Goal: Task Accomplishment & Management: Use online tool/utility

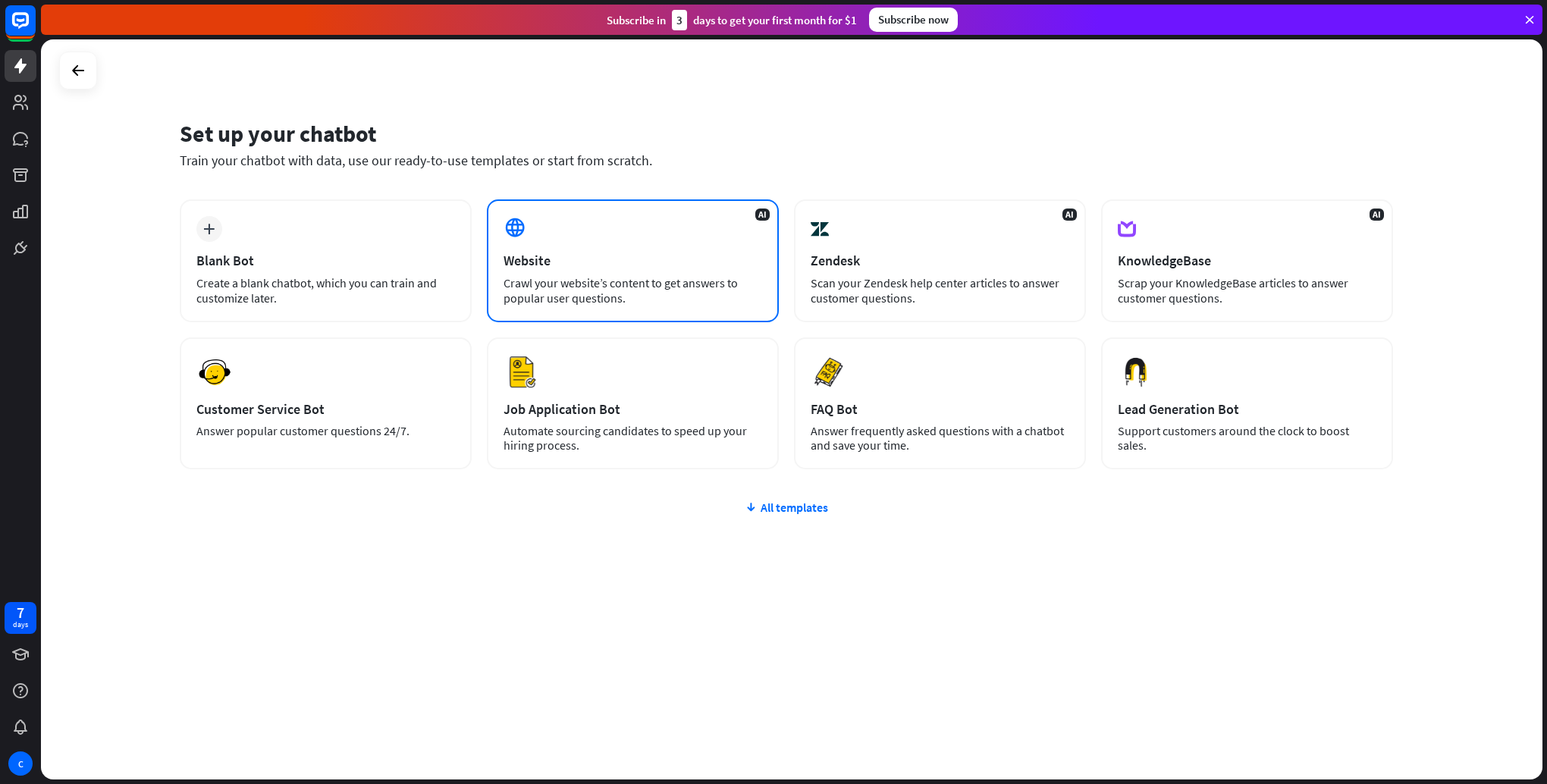
click at [597, 256] on div "Website" at bounding box center [632, 260] width 259 height 17
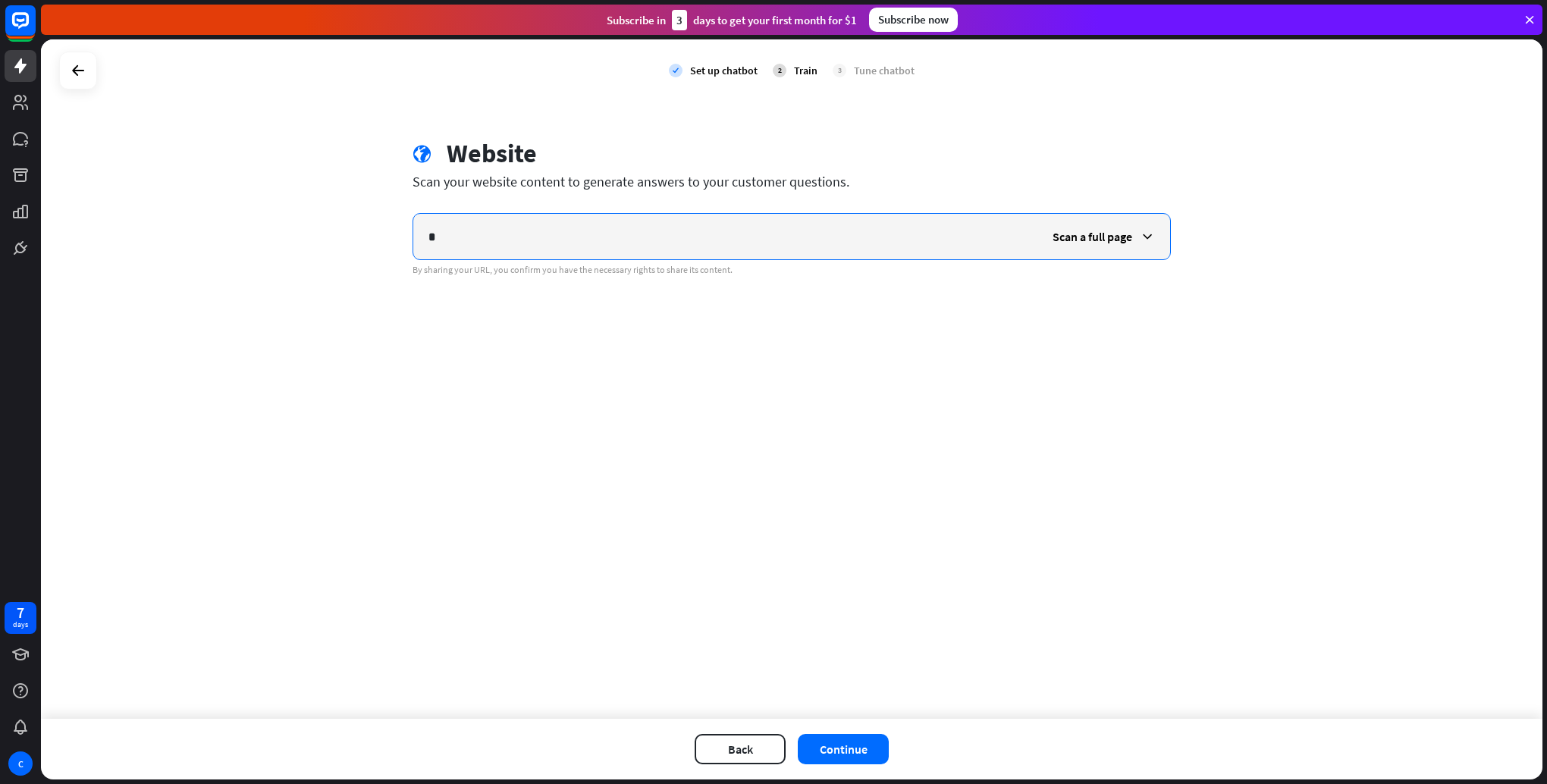
type input "*"
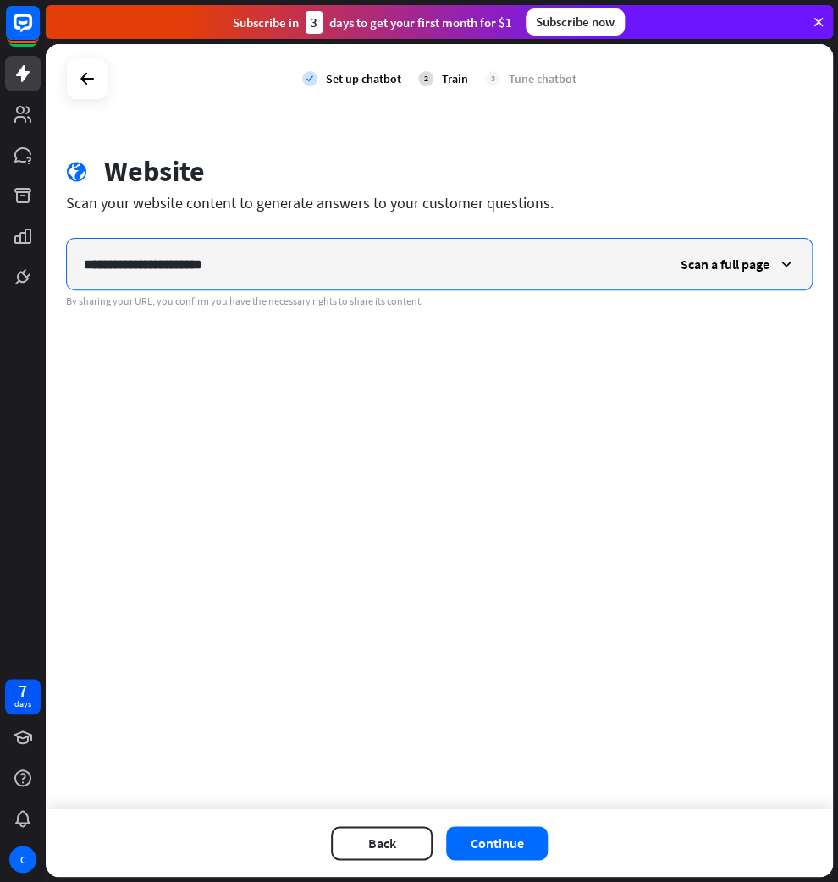
type input "**********"
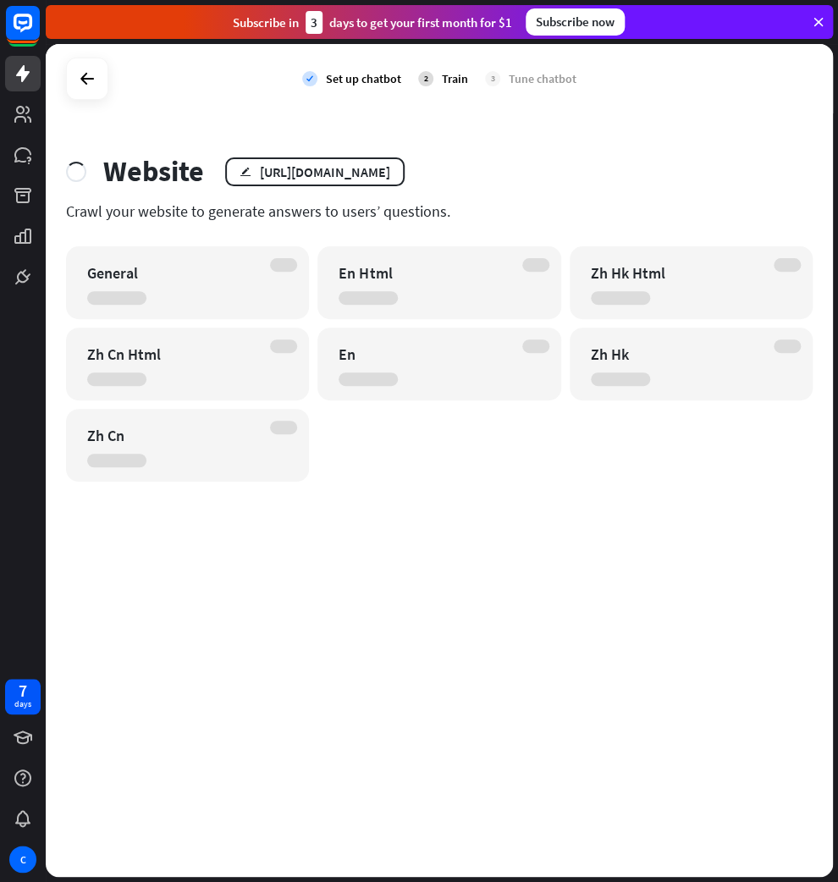
click at [278, 262] on div at bounding box center [283, 265] width 27 height 14
click at [280, 267] on div at bounding box center [283, 265] width 27 height 14
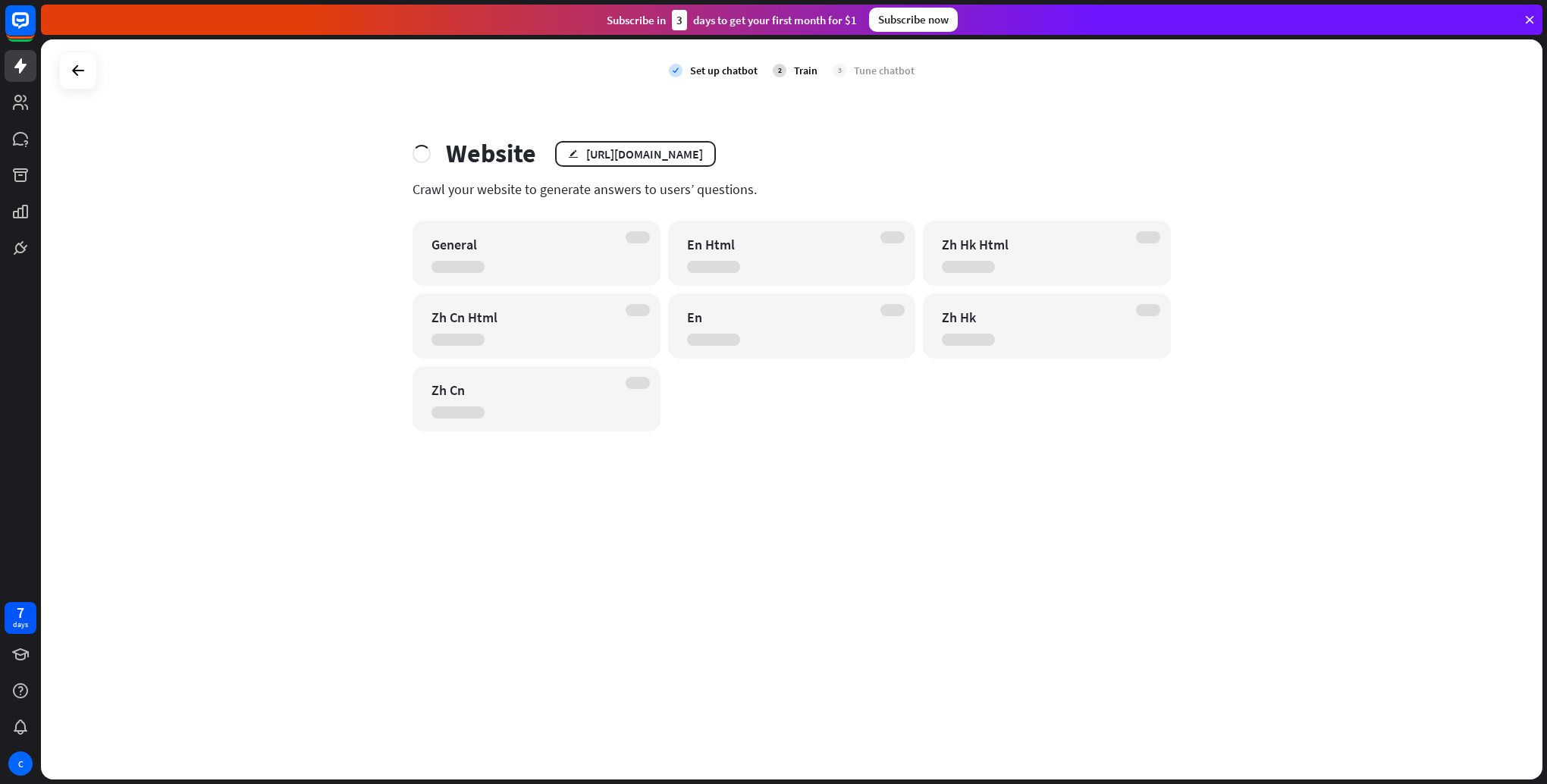
click at [637, 235] on div at bounding box center [637, 237] width 24 height 13
click at [638, 239] on div at bounding box center [637, 237] width 24 height 13
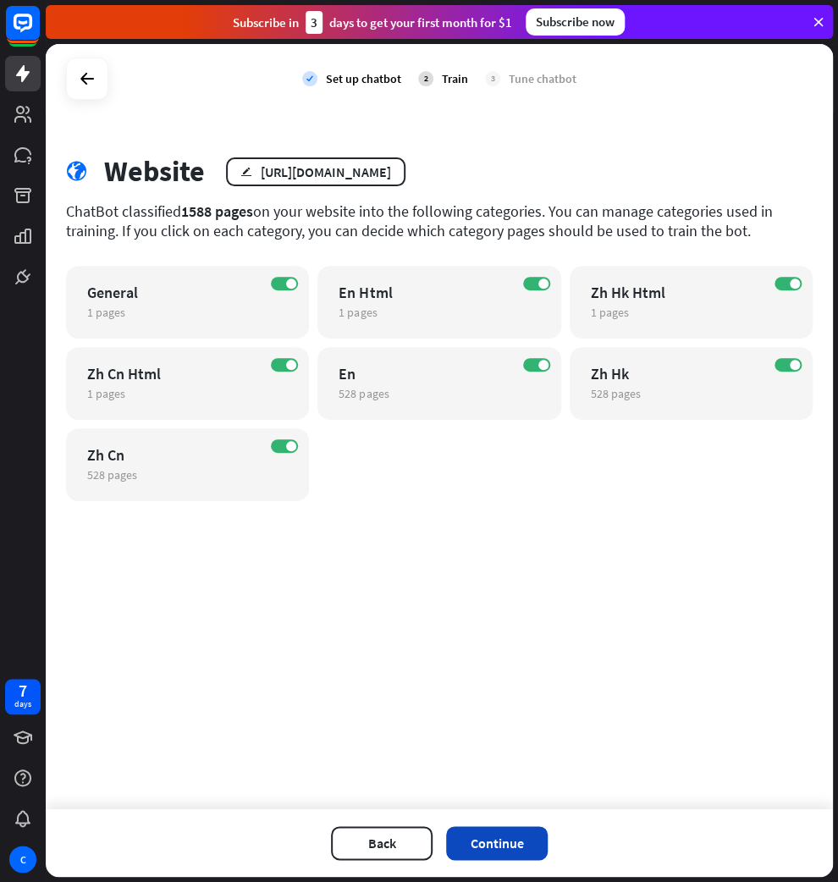
click at [515, 838] on button "Continue" at bounding box center [497, 844] width 102 height 34
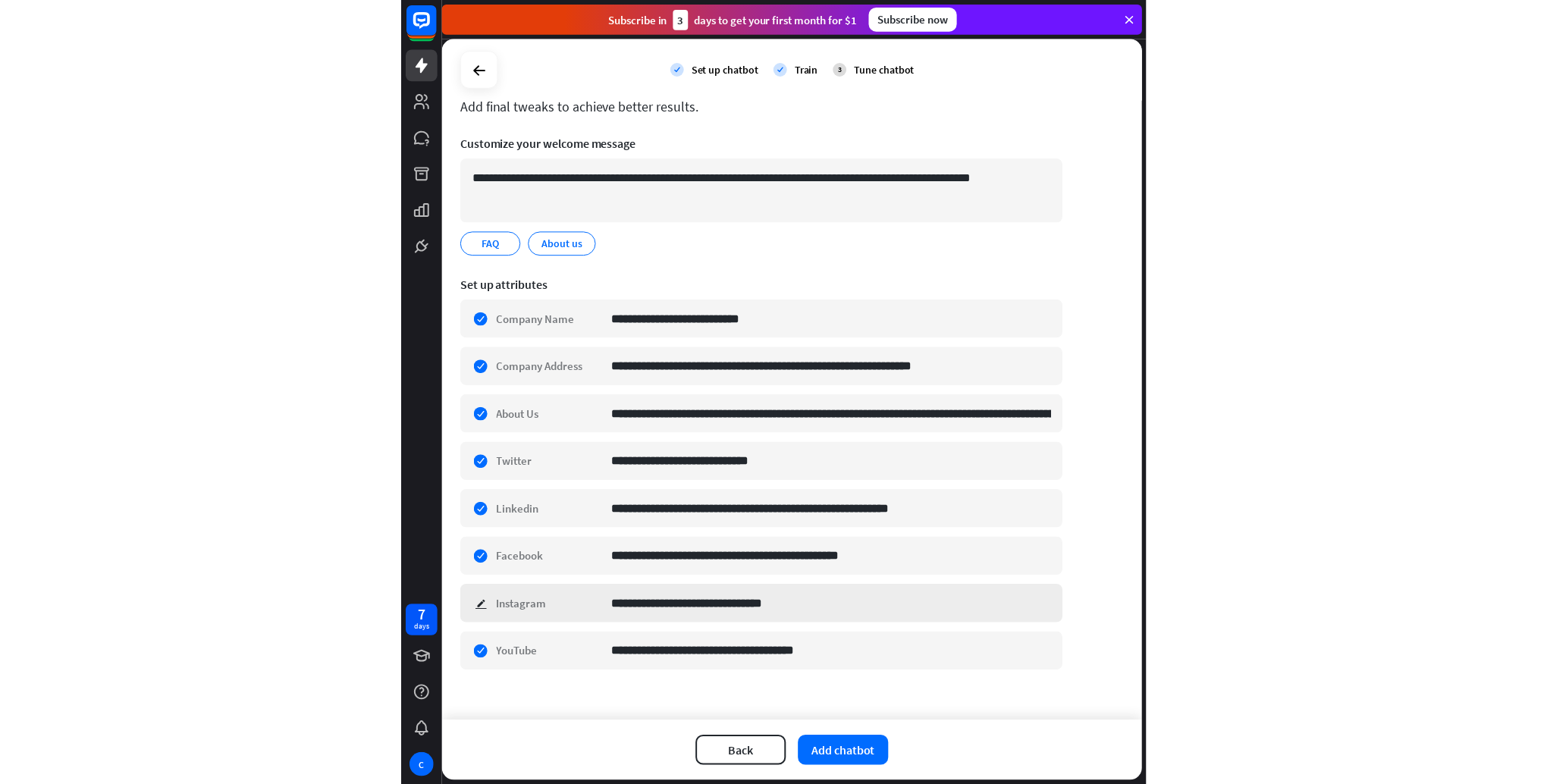
scroll to position [87, 0]
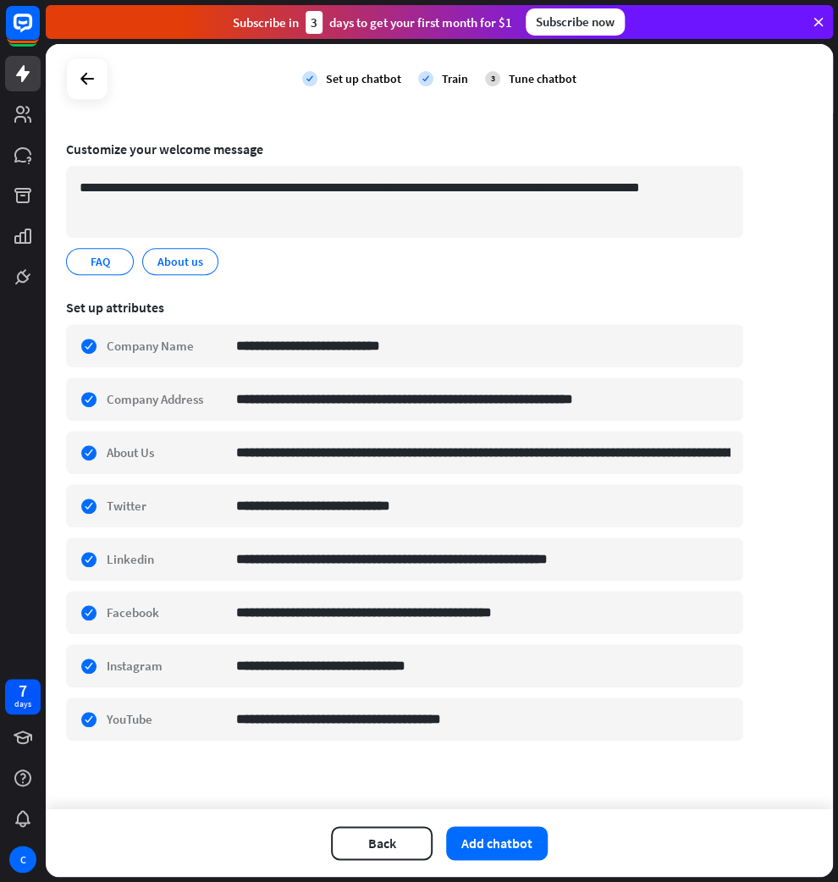
click at [488, 824] on div "Back Add chatbot" at bounding box center [440, 844] width 788 height 68
click at [496, 841] on button "Add chatbot" at bounding box center [497, 844] width 102 height 34
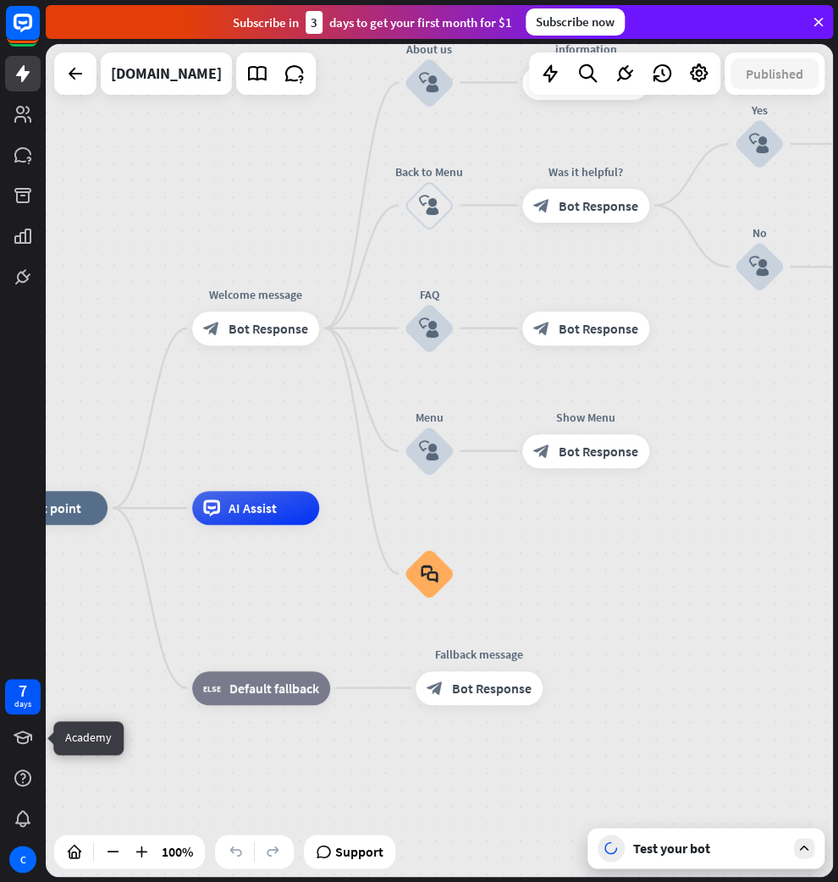
drag, startPoint x: 234, startPoint y: 690, endPoint x: -14, endPoint y: 744, distance: 254.0
click at [0, 744] on html "7 days C close Product Help First steps Get started with ChatBot Help Center Fo…" at bounding box center [419, 441] width 838 height 882
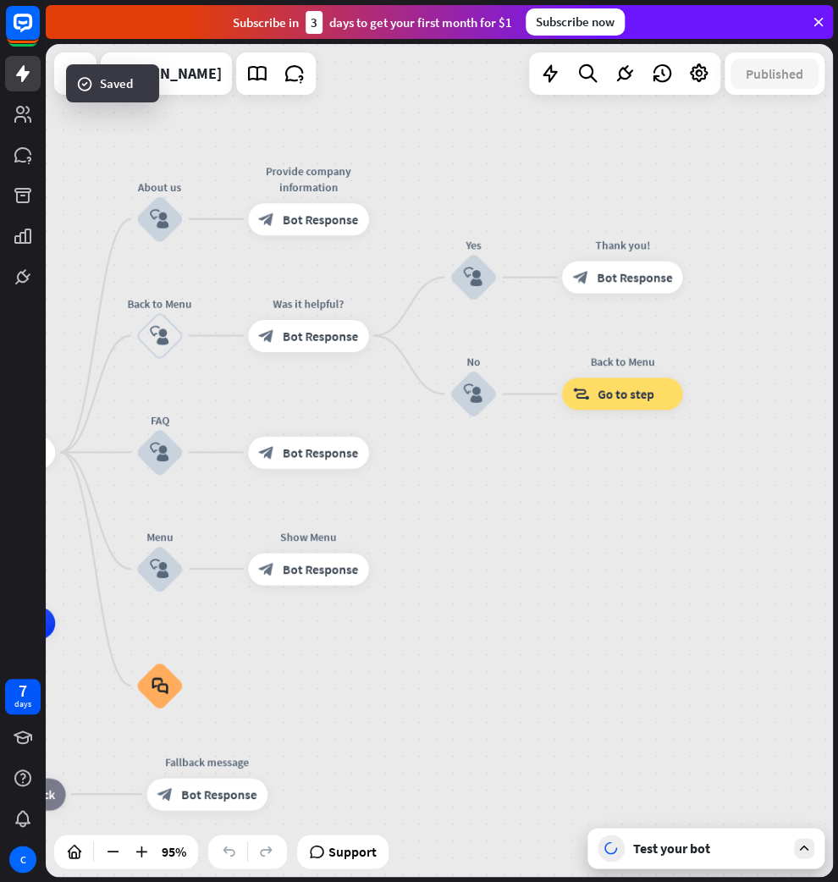
drag, startPoint x: 630, startPoint y: 566, endPoint x: 384, endPoint y: 669, distance: 266.4
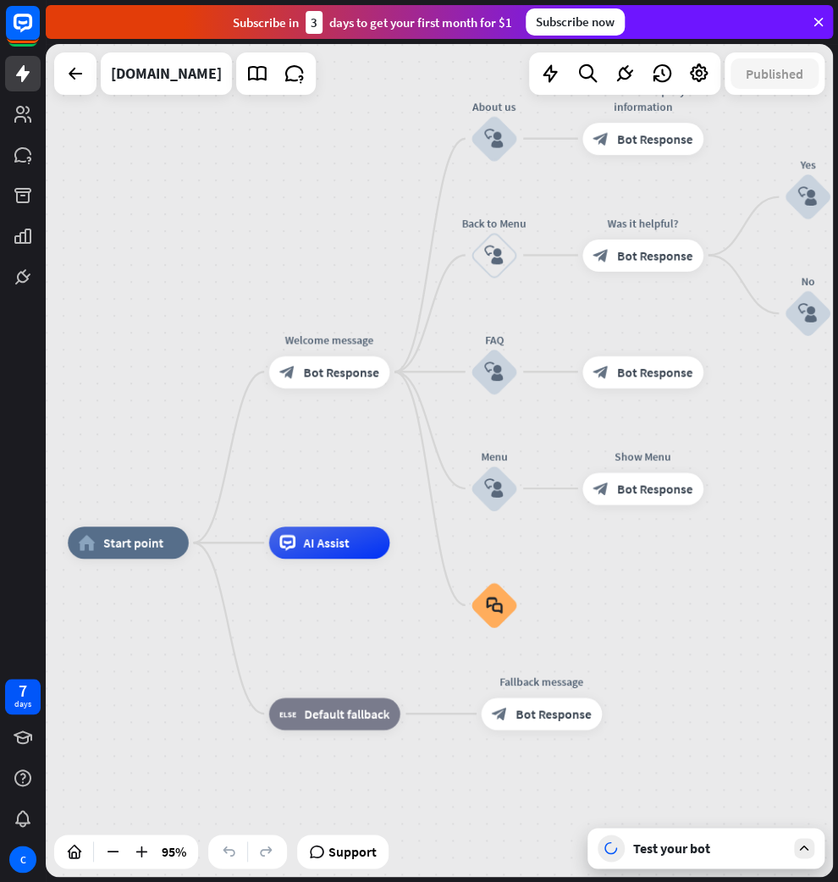
drag, startPoint x: 384, startPoint y: 670, endPoint x: 718, endPoint y: 589, distance: 344.1
click at [246, 75] on icon at bounding box center [257, 74] width 22 height 22
